Goal: Information Seeking & Learning: Learn about a topic

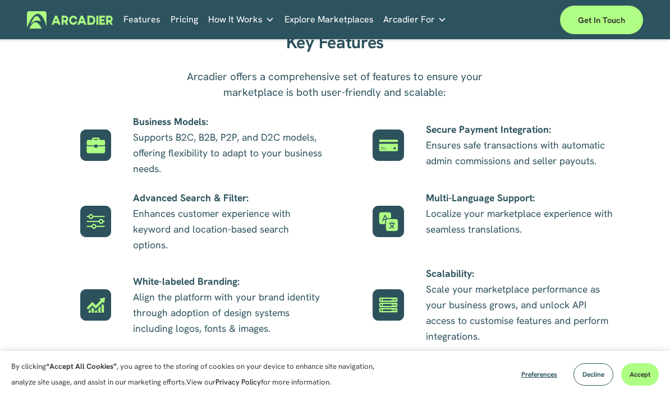
scroll to position [559, 0]
click at [264, 7] on div "Features Pricing How It Works Partners" at bounding box center [335, 20] width 617 height 29
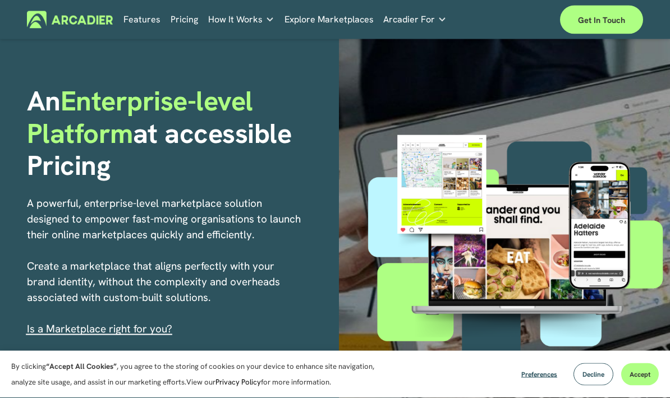
scroll to position [0, 0]
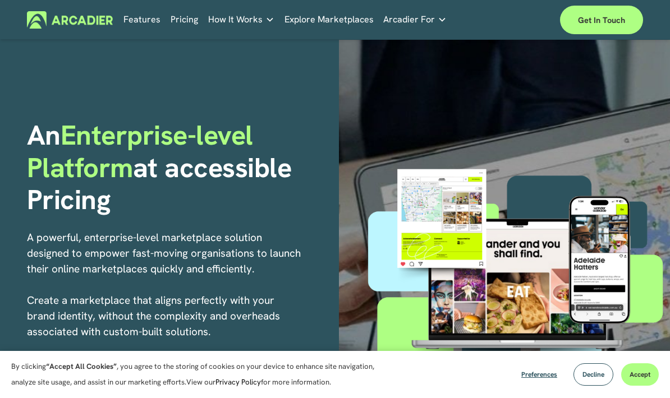
scroll to position [5, 0]
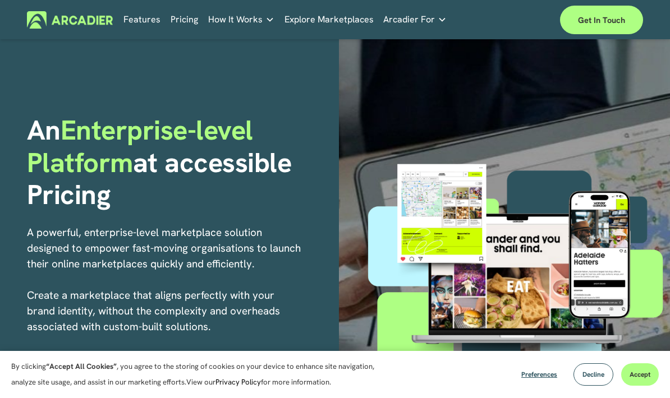
click at [0, 0] on p "Intuitive marketplaces tailored to your business needs." at bounding box center [0, 0] width 0 height 0
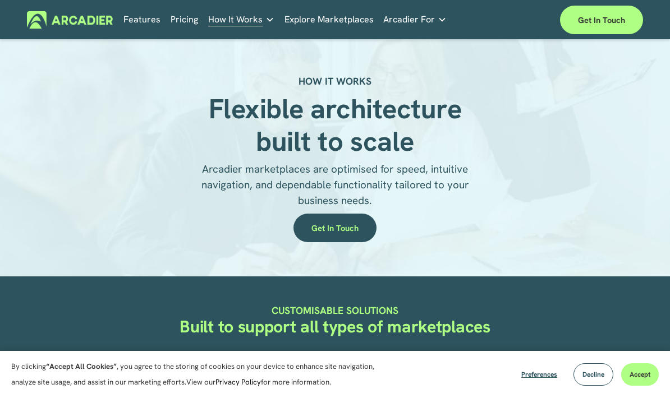
click at [146, 22] on link "Features" at bounding box center [141, 19] width 37 height 17
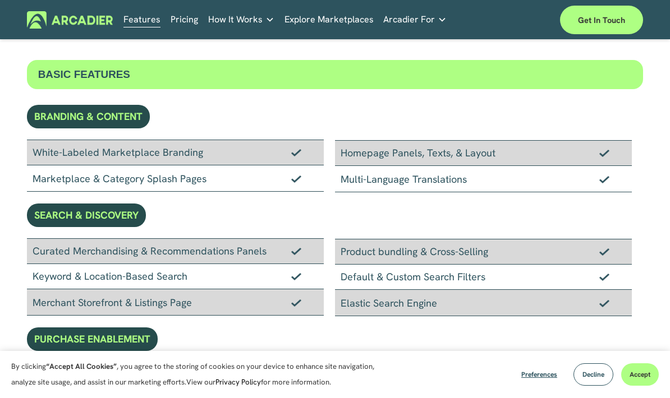
scroll to position [28, 0]
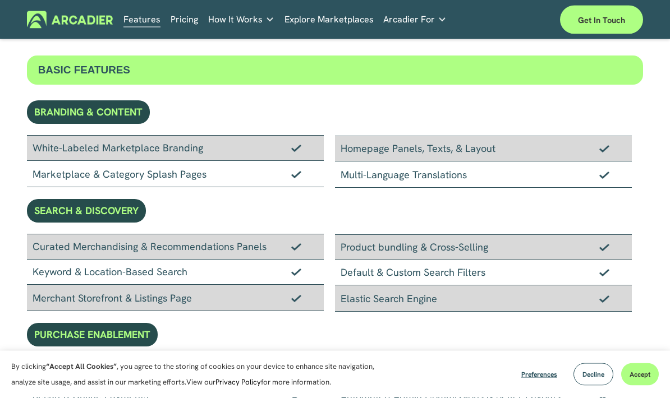
click at [398, 277] on div "Default & Custom Search Filters" at bounding box center [483, 273] width 297 height 25
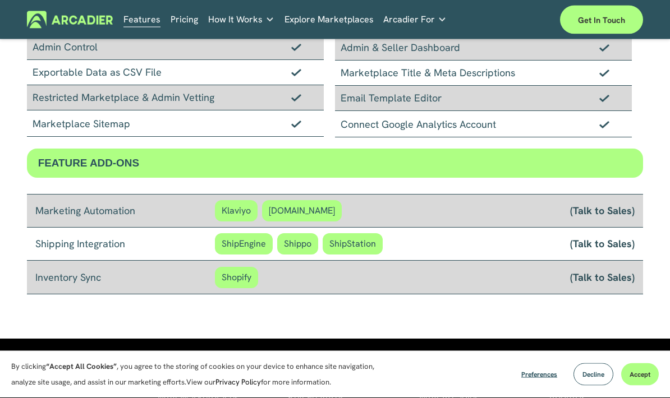
scroll to position [825, 0]
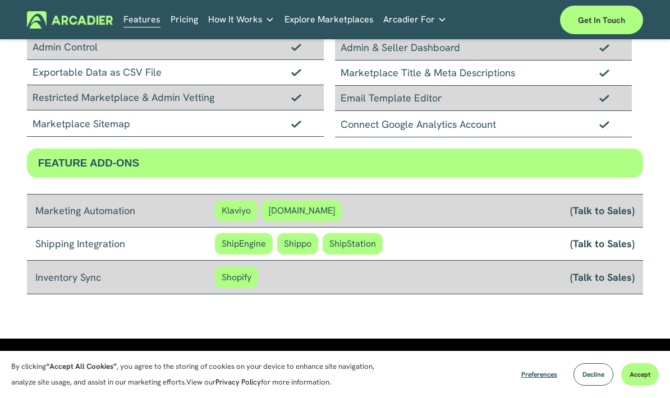
click at [337, 19] on link "Explore Marketplaces" at bounding box center [328, 19] width 89 height 17
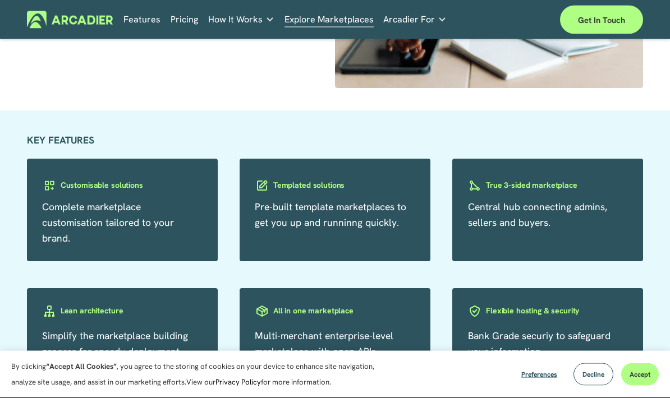
scroll to position [1594, 0]
